Goal: Transaction & Acquisition: Register for event/course

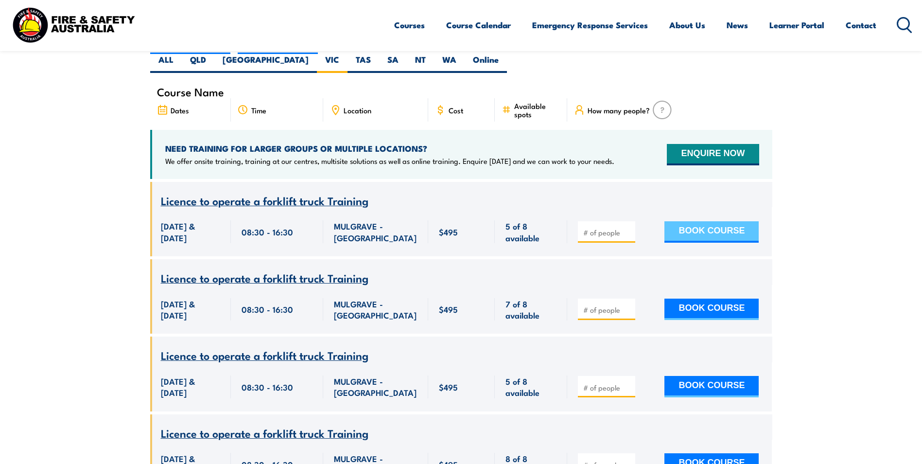
click at [678, 221] on button "BOOK COURSE" at bounding box center [712, 231] width 94 height 21
type input "1"
click at [629, 228] on input "1" at bounding box center [607, 233] width 49 height 10
click at [695, 221] on button "BOOK COURSE" at bounding box center [712, 231] width 94 height 21
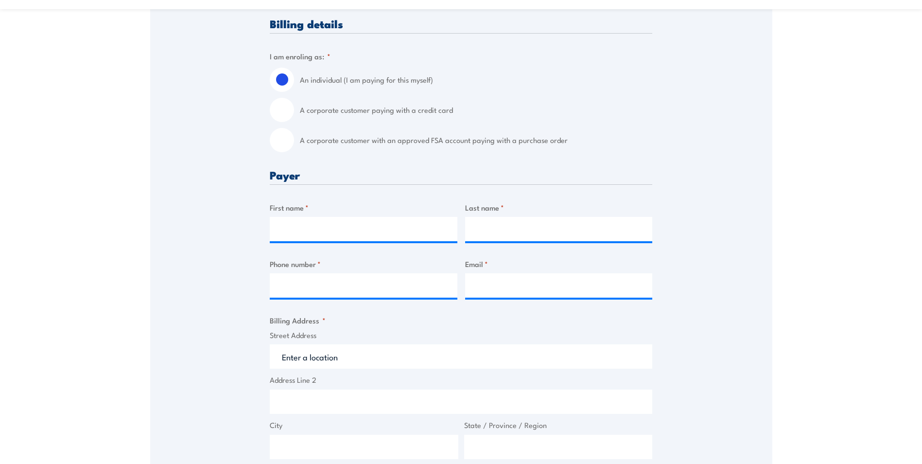
scroll to position [243, 0]
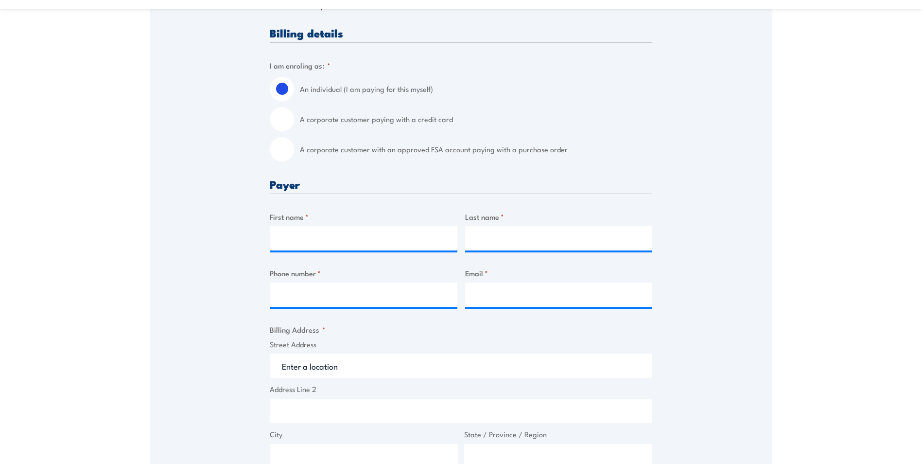
click at [285, 128] on input "A corporate customer paying with a credit card" at bounding box center [282, 119] width 24 height 24
radio input "true"
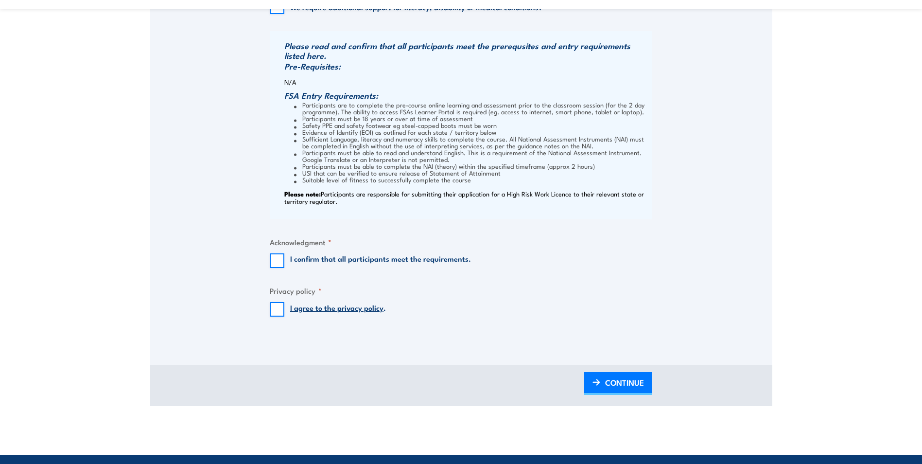
scroll to position [972, 0]
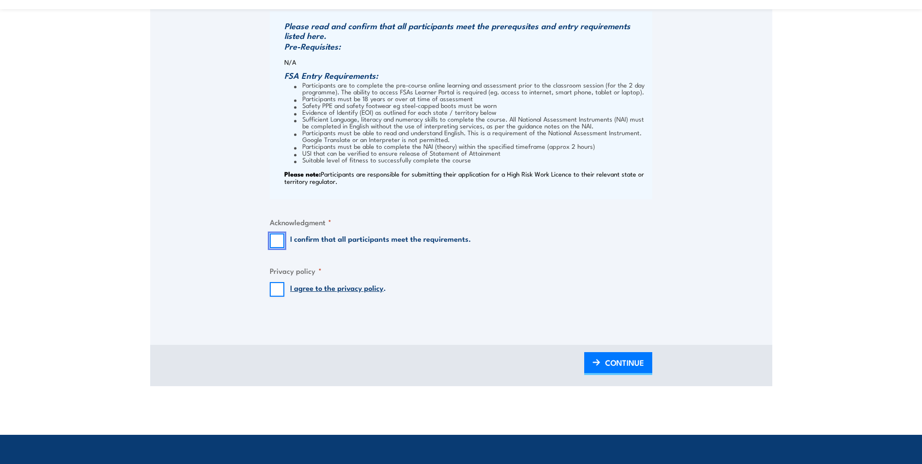
click at [281, 247] on input "I confirm that all participants meet the requirements." at bounding box center [277, 240] width 15 height 15
checkbox input "true"
click at [274, 297] on input "I agree to the privacy policy ." at bounding box center [277, 289] width 15 height 15
checkbox input "true"
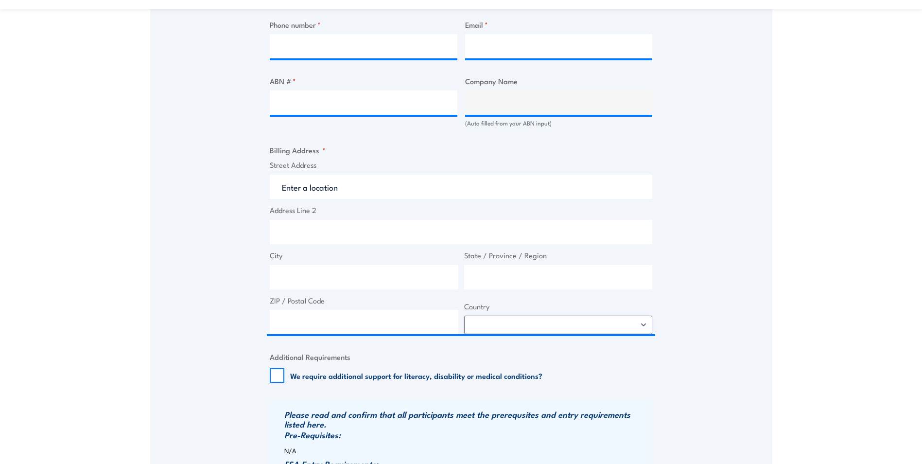
scroll to position [535, 0]
